Goal: Task Accomplishment & Management: Use online tool/utility

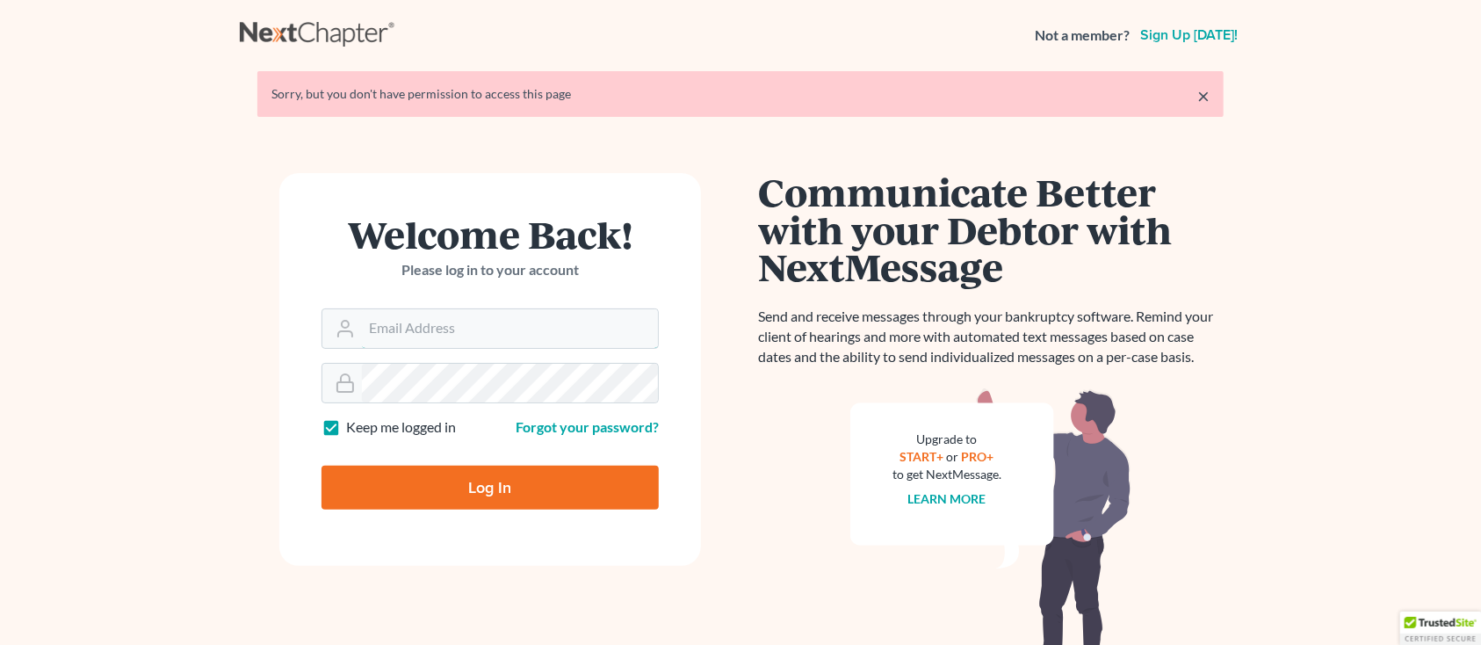
type input "[PERSON_NAME][EMAIL_ADDRESS][DOMAIN_NAME]"
click at [400, 487] on input "Log In" at bounding box center [489, 487] width 337 height 44
type input "Thinking..."
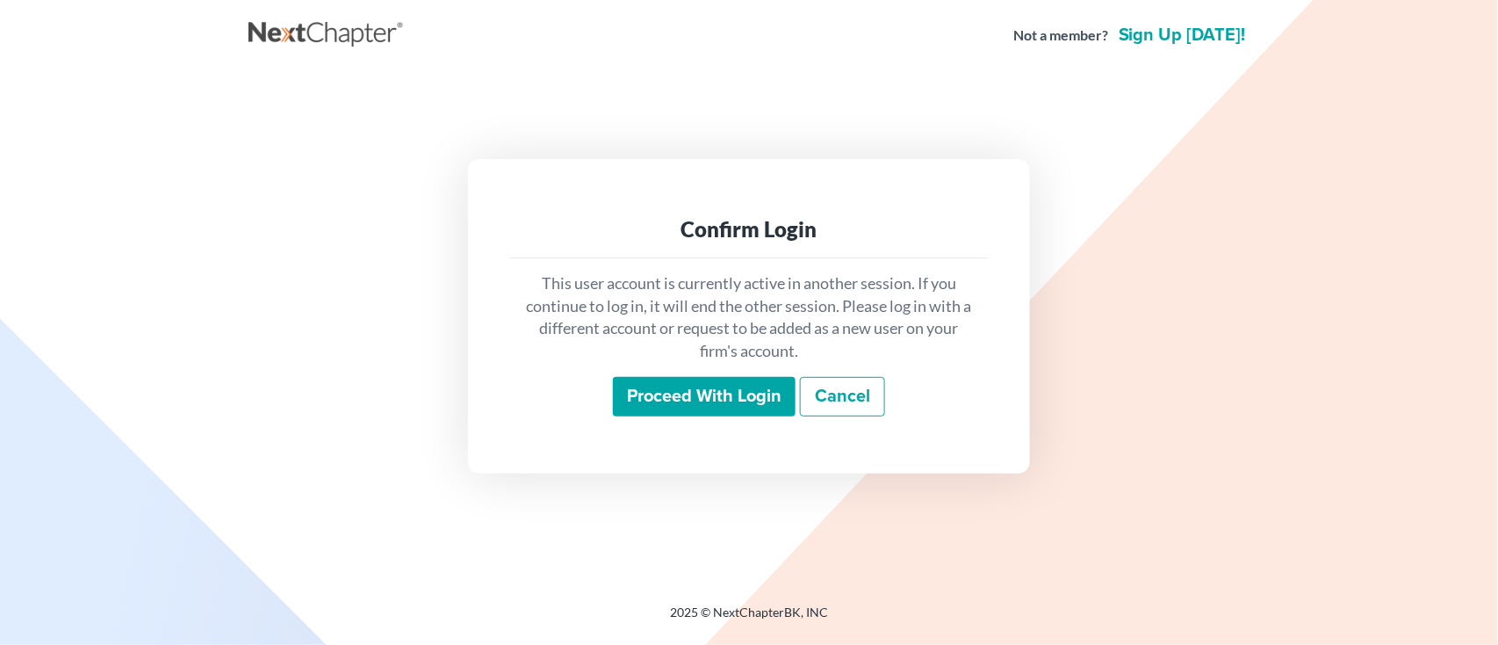
click at [693, 393] on input "Proceed with login" at bounding box center [704, 397] width 183 height 40
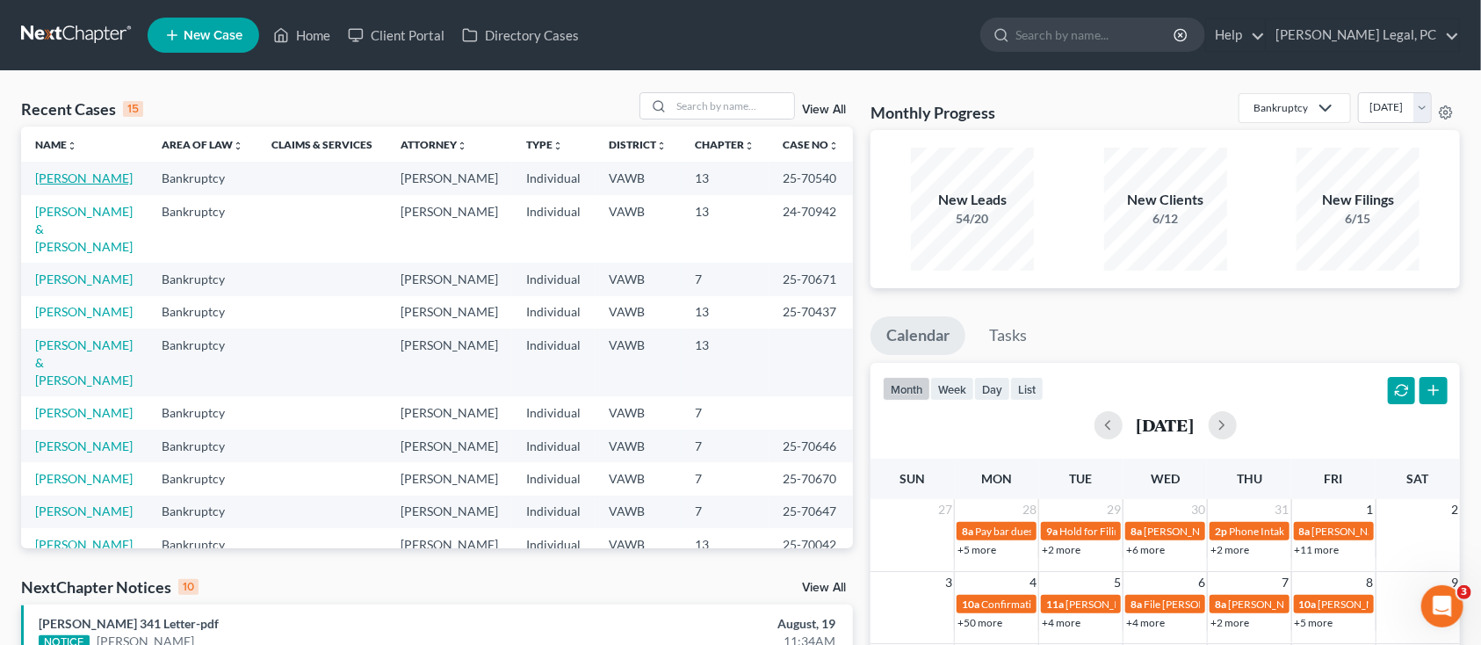
click at [91, 184] on link "Sheally, Jeremy" at bounding box center [83, 177] width 97 height 15
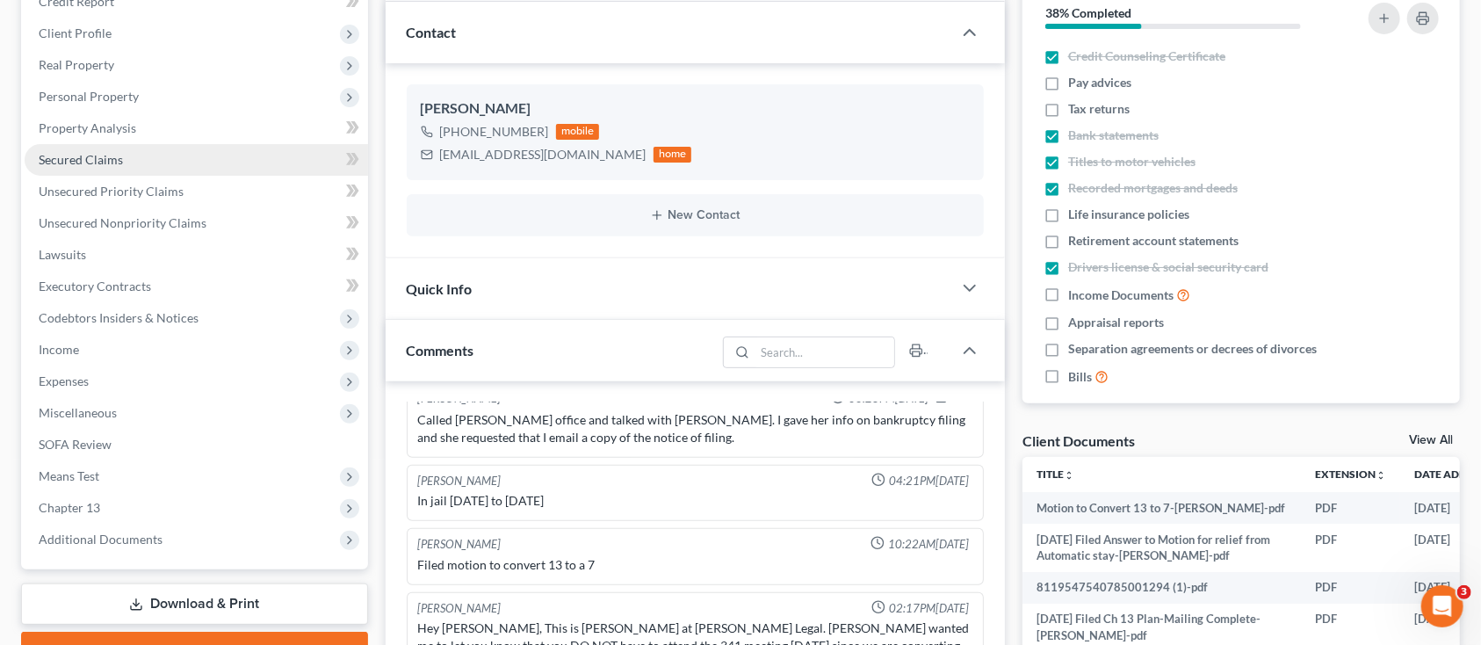
scroll to position [351, 0]
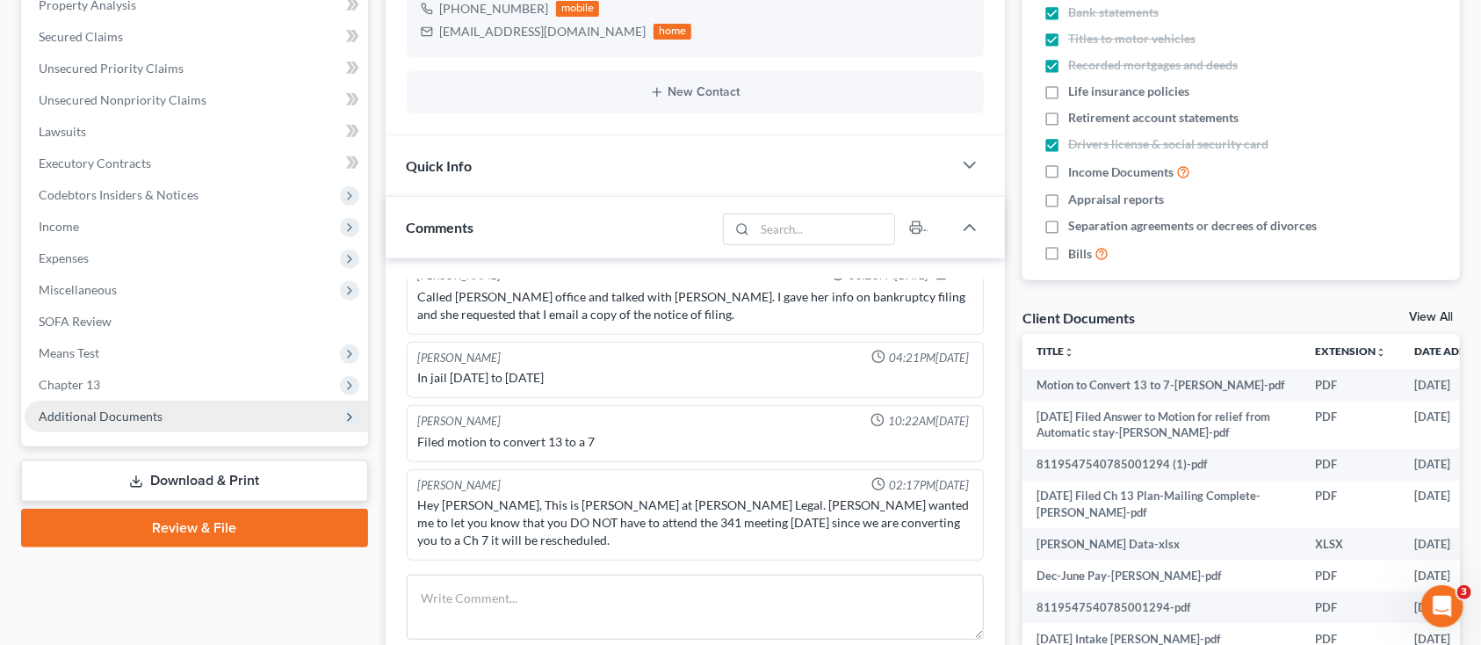
click at [122, 419] on span "Additional Documents" at bounding box center [101, 415] width 124 height 15
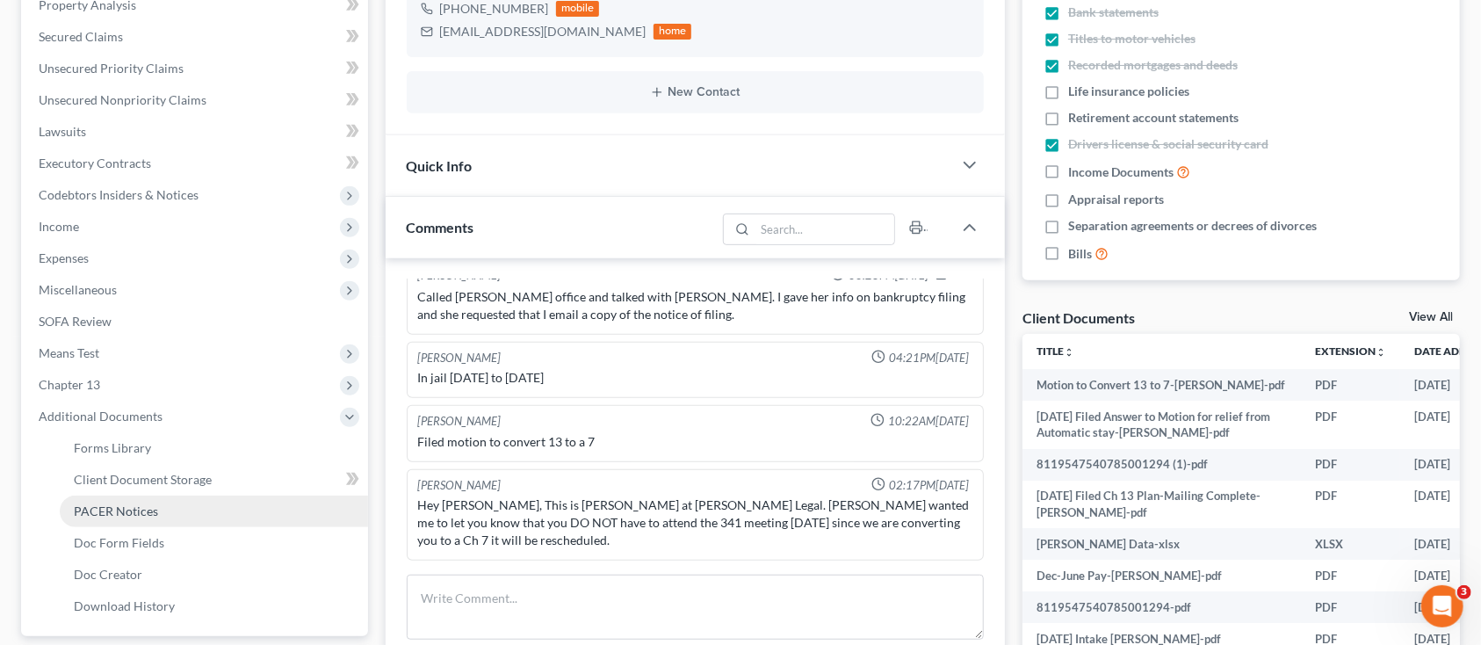
click at [145, 516] on span "PACER Notices" at bounding box center [116, 510] width 84 height 15
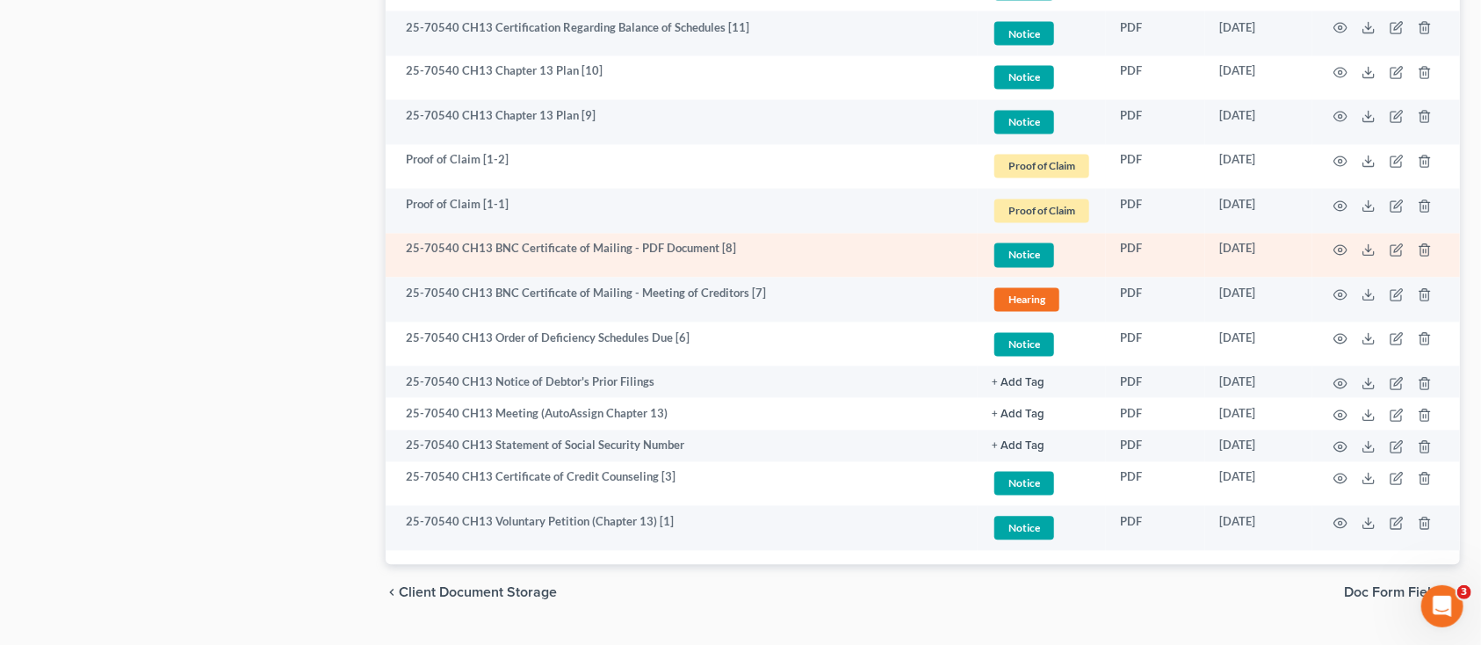
scroll to position [1844, 0]
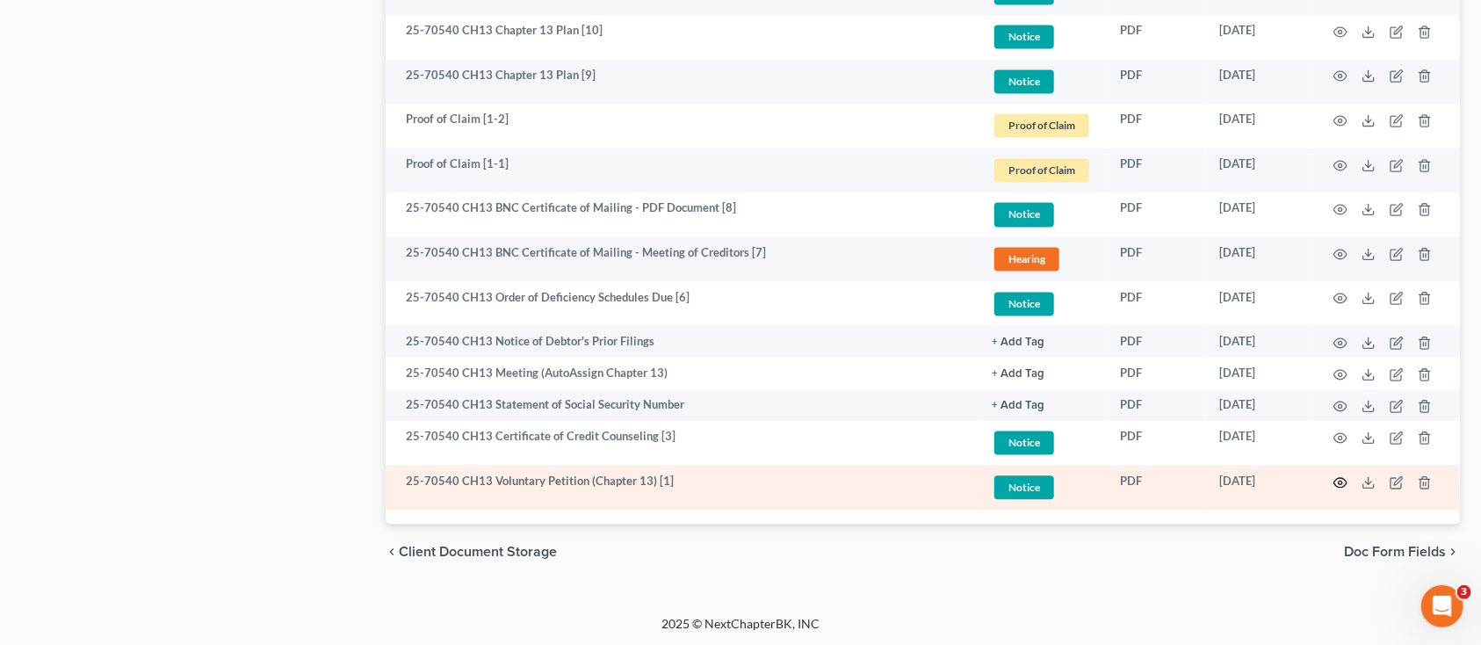
click at [1336, 481] on icon "button" at bounding box center [1340, 483] width 14 height 14
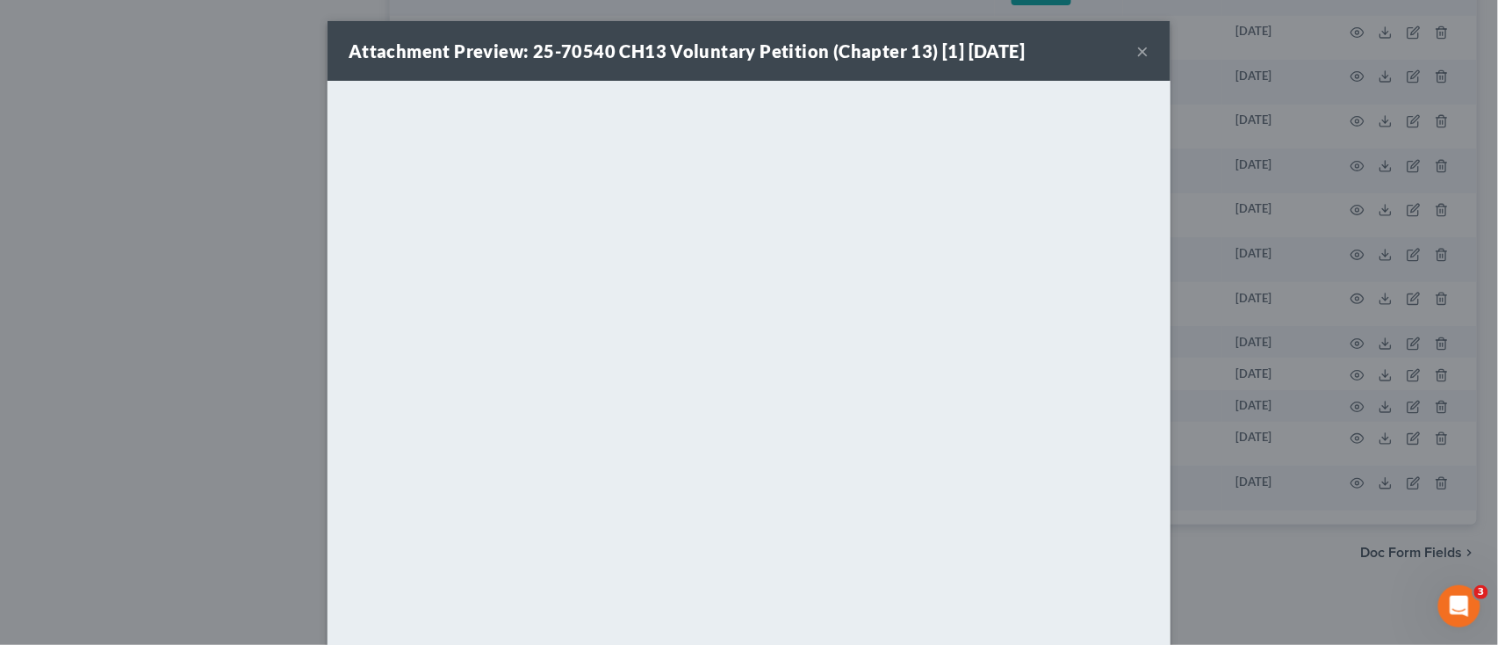
click at [1137, 54] on button "×" at bounding box center [1143, 50] width 12 height 21
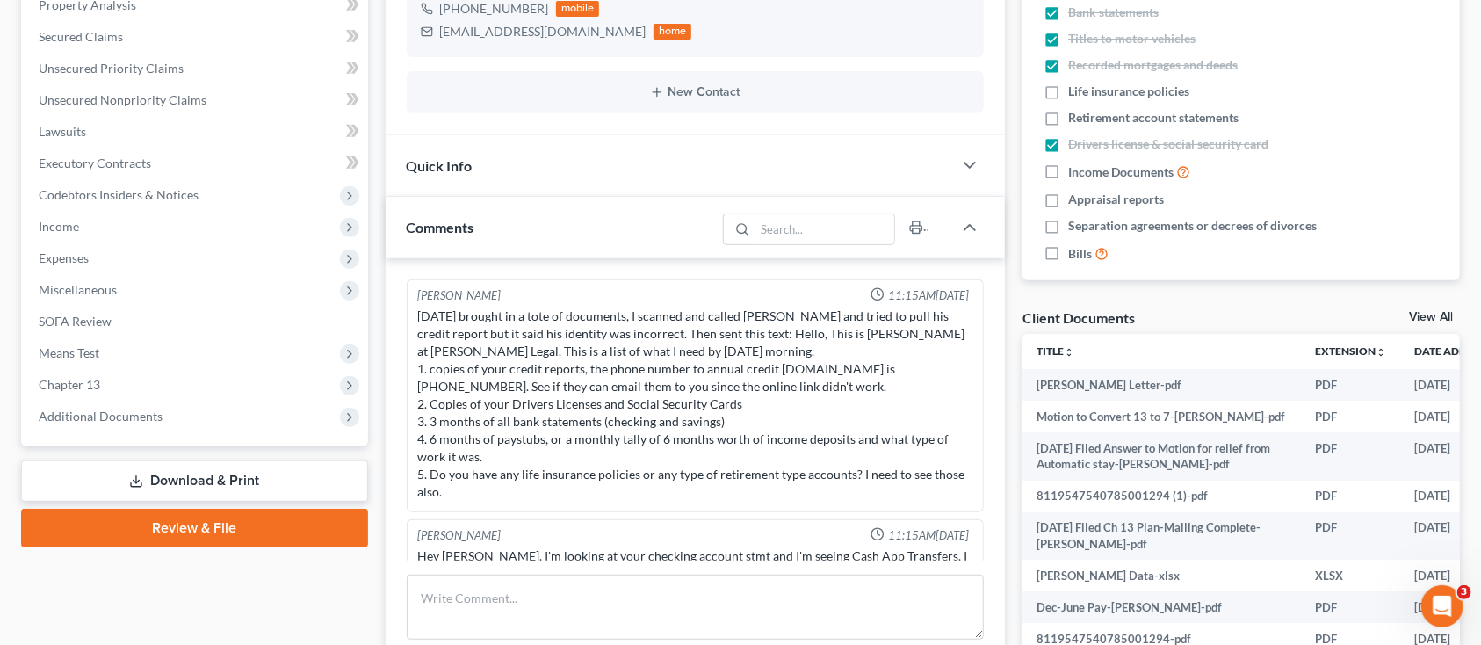
scroll to position [844, 0]
